Goal: Check status: Check status

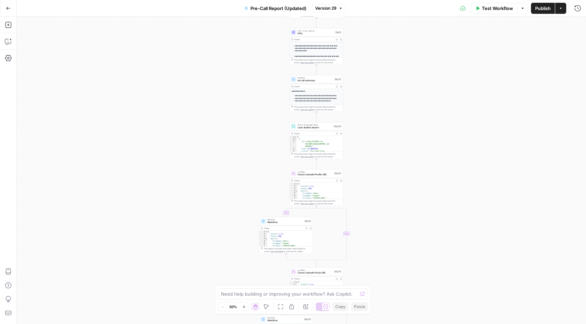
click at [4, 7] on button "Go Back" at bounding box center [8, 8] width 12 height 12
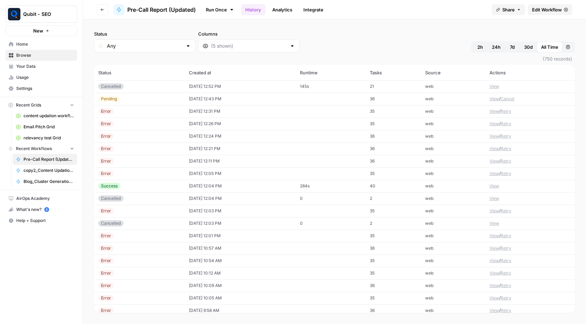
click at [495, 83] on button "View" at bounding box center [494, 86] width 10 height 6
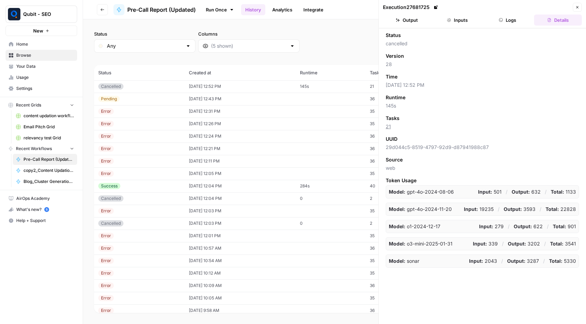
click at [579, 7] on span "Close" at bounding box center [579, 7] width 0 height 0
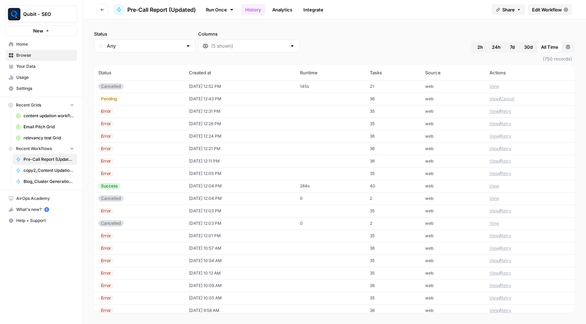
click at [493, 83] on button "View" at bounding box center [494, 86] width 10 height 6
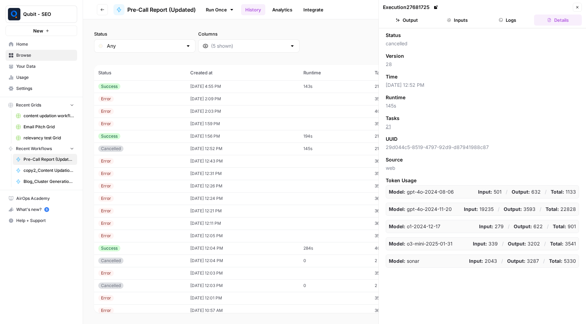
click at [578, 8] on icon "button" at bounding box center [577, 7] width 4 height 4
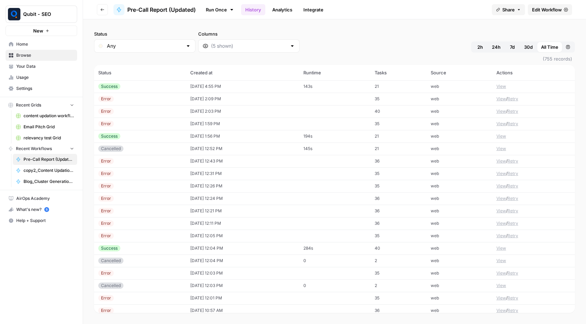
click at [505, 83] on button "View" at bounding box center [501, 86] width 10 height 6
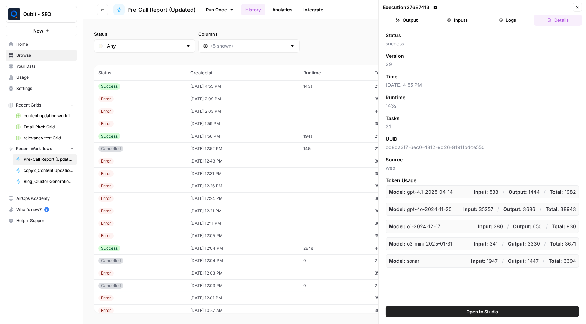
click at [421, 22] on button "Output" at bounding box center [407, 20] width 48 height 11
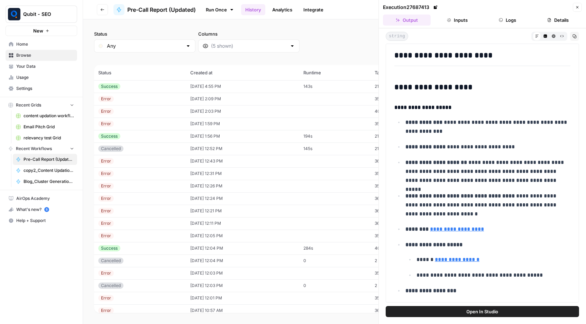
scroll to position [277, 0]
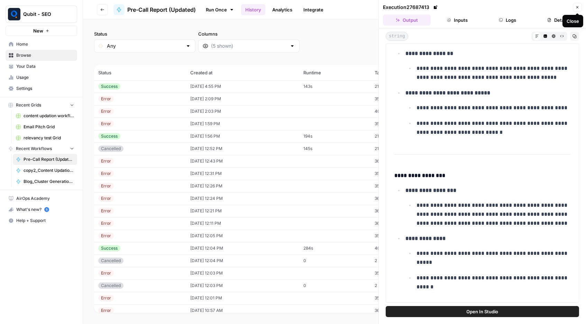
click at [577, 9] on icon "button" at bounding box center [577, 7] width 4 height 4
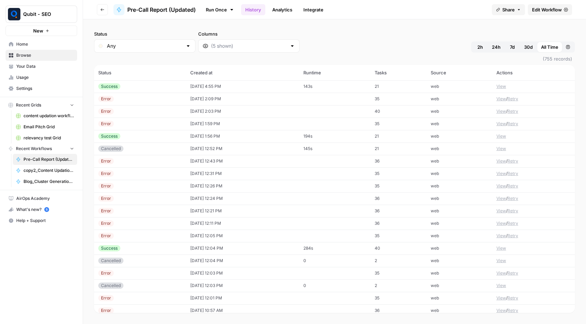
click at [504, 133] on button "View" at bounding box center [501, 136] width 10 height 6
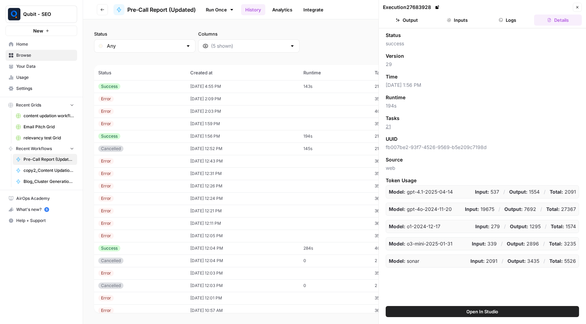
click at [418, 33] on div "Status" at bounding box center [482, 35] width 193 height 7
click at [418, 23] on button "Output" at bounding box center [407, 20] width 48 height 11
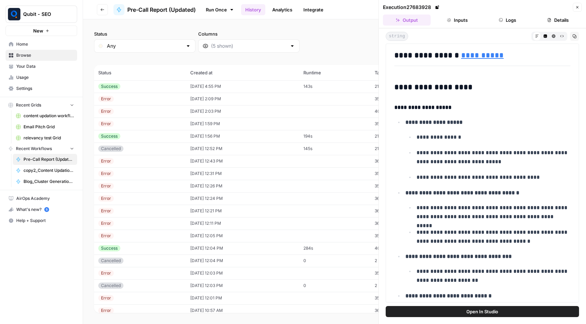
click at [579, 7] on span "Close" at bounding box center [579, 7] width 0 height 0
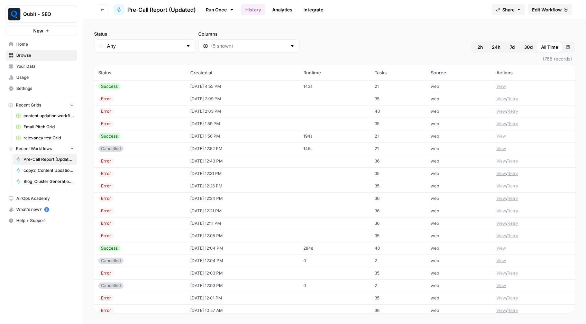
click at [497, 96] on button "View" at bounding box center [501, 99] width 10 height 6
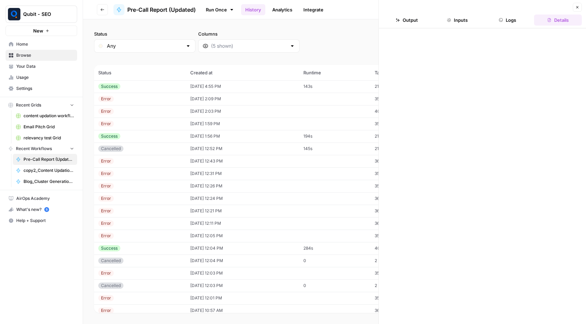
click at [464, 27] on header "Close Output Inputs Logs Details" at bounding box center [482, 14] width 207 height 28
click at [464, 19] on button "Inputs" at bounding box center [457, 20] width 48 height 11
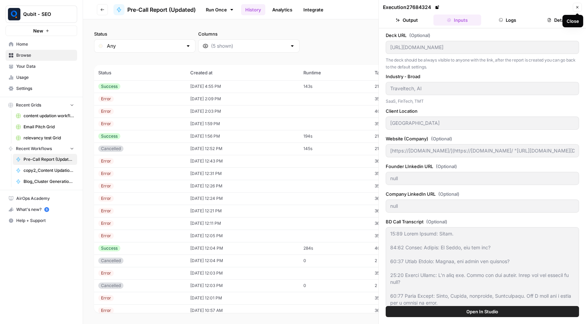
click at [576, 8] on icon "button" at bounding box center [577, 7] width 4 height 4
type input "[https://[DOMAIN_NAME]/](https://[DOMAIN_NAME]/ "[URL][DOMAIN_NAME][DOMAIN_NAME…"
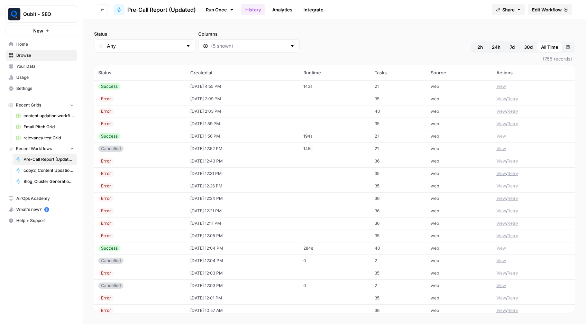
click at [518, 96] on button "Retry" at bounding box center [512, 99] width 11 height 6
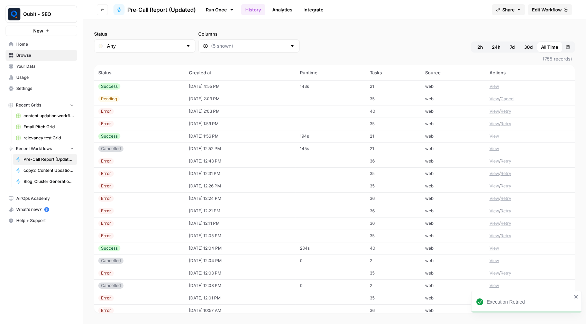
click at [501, 93] on td "View / Cancel" at bounding box center [530, 99] width 90 height 12
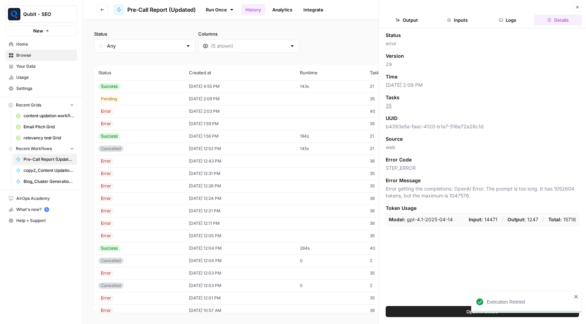
click at [418, 17] on button "Output" at bounding box center [407, 20] width 48 height 11
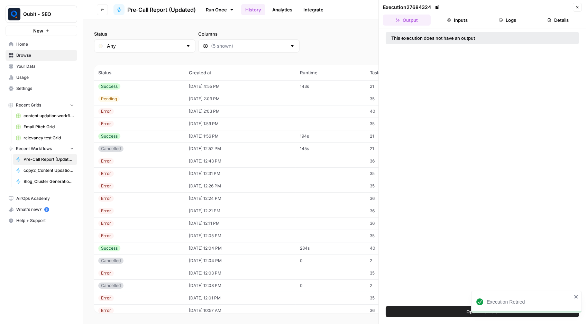
click at [577, 6] on icon "button" at bounding box center [577, 7] width 4 height 4
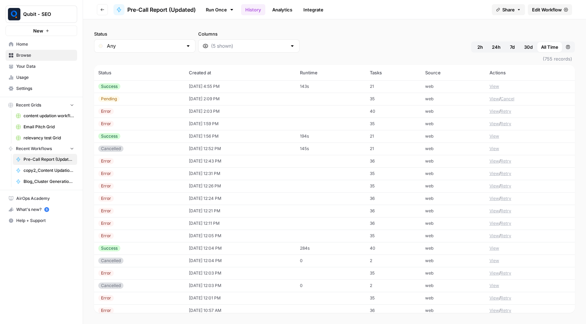
click at [494, 96] on button "View" at bounding box center [494, 99] width 10 height 6
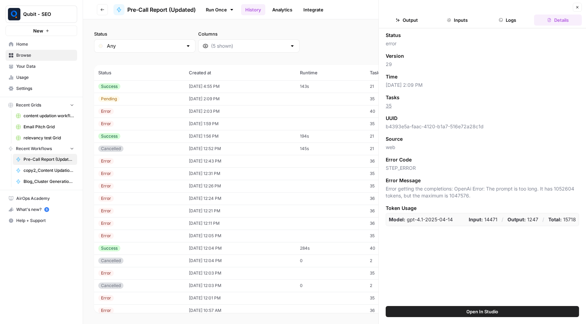
click at [454, 20] on button "Inputs" at bounding box center [457, 20] width 48 height 11
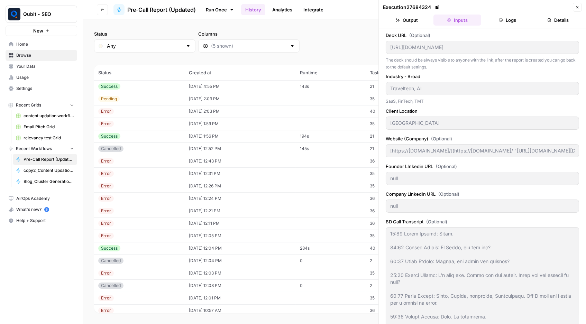
type input "[https://[DOMAIN_NAME]/](https://[DOMAIN_NAME]/ "[URL][DOMAIN_NAME][DOMAIN_NAME…"
click at [417, 17] on button "Output" at bounding box center [407, 20] width 48 height 11
